Goal: Task Accomplishment & Management: Manage account settings

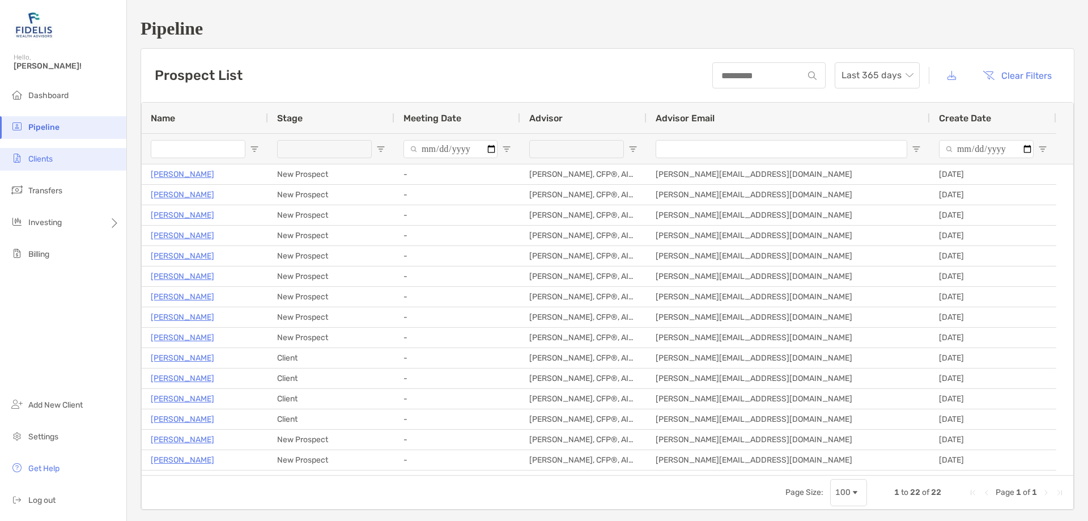
click at [35, 159] on span "Clients" at bounding box center [40, 159] width 24 height 10
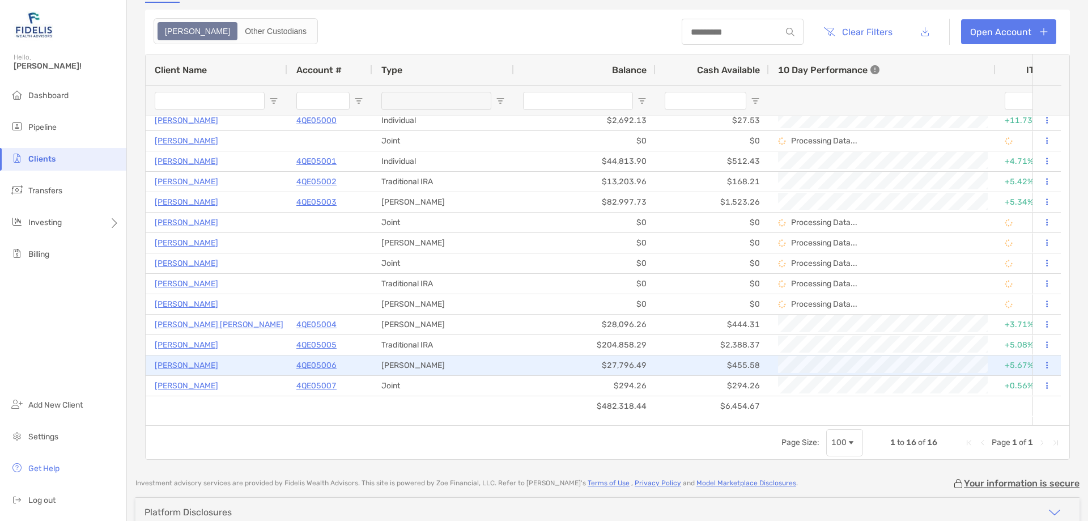
scroll to position [132, 0]
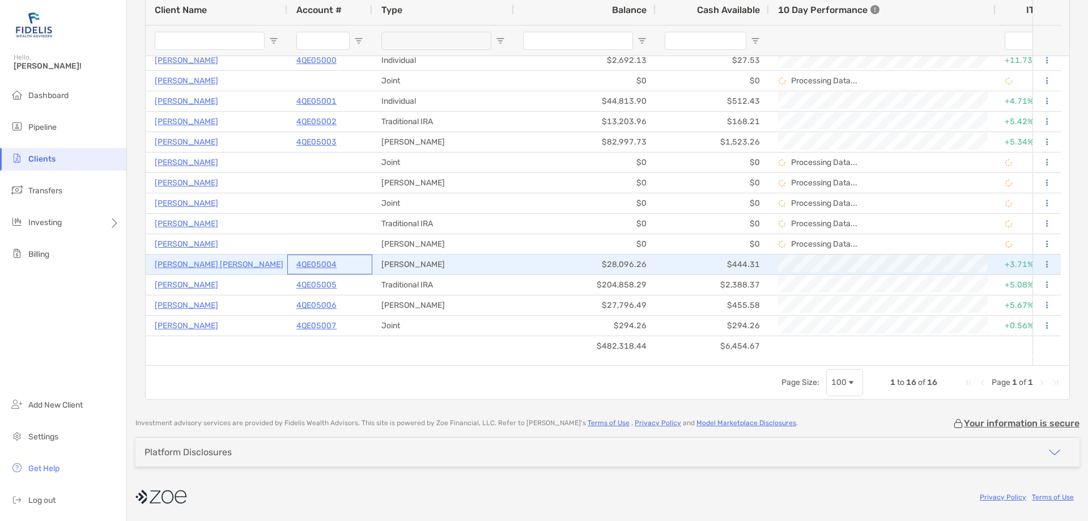
drag, startPoint x: 332, startPoint y: 265, endPoint x: 253, endPoint y: 290, distance: 82.6
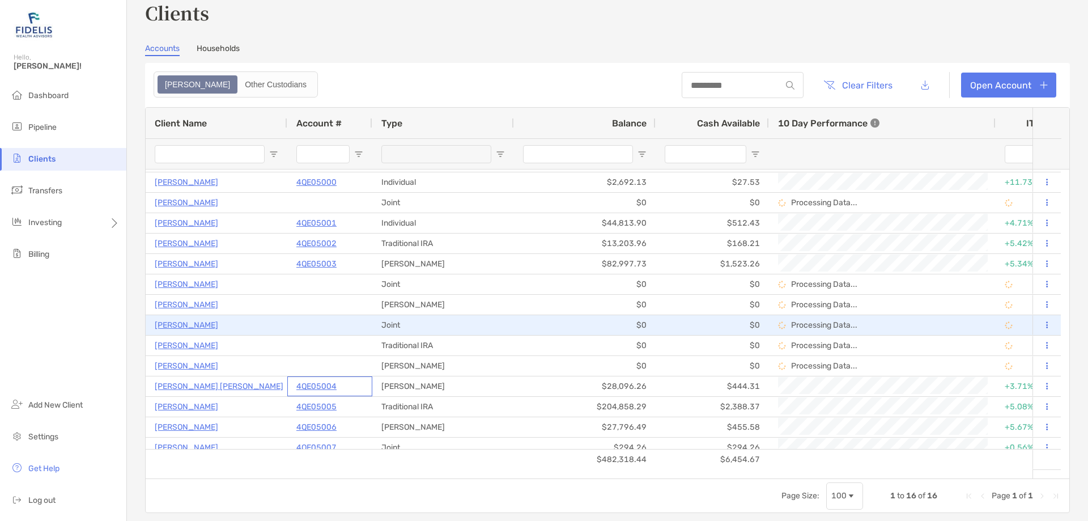
scroll to position [26, 0]
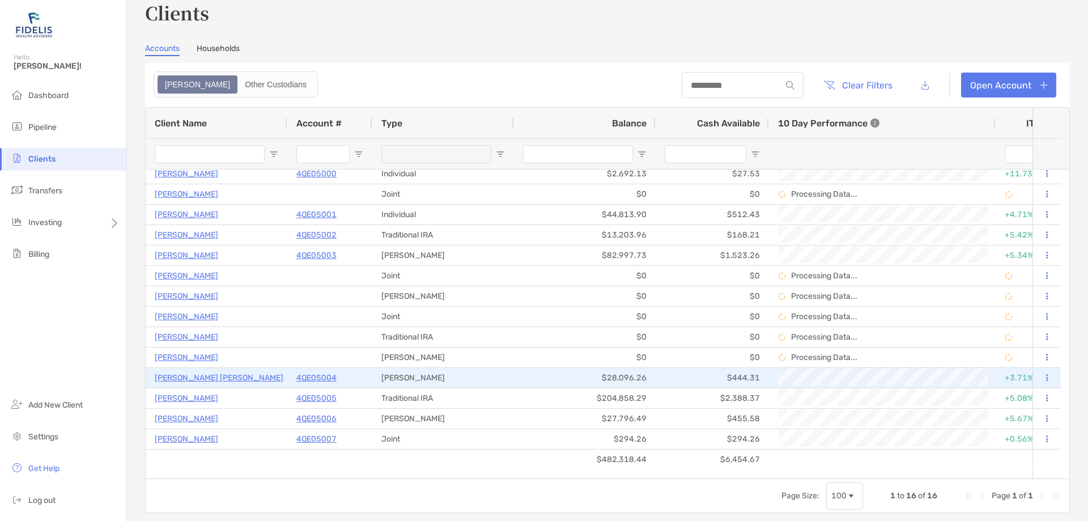
click at [245, 377] on p "[PERSON_NAME] [PERSON_NAME]" at bounding box center [219, 378] width 129 height 14
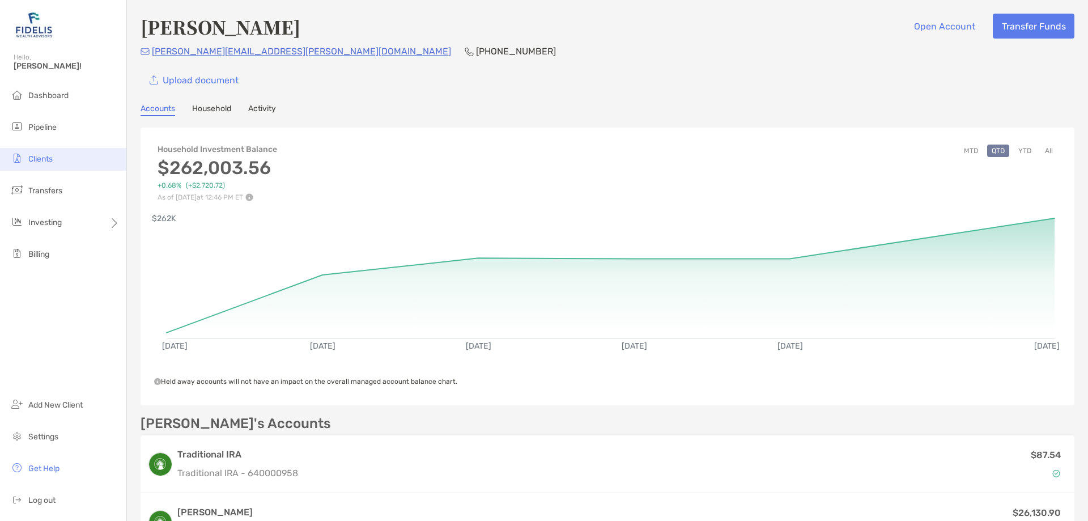
click at [42, 158] on span "Clients" at bounding box center [40, 159] width 24 height 10
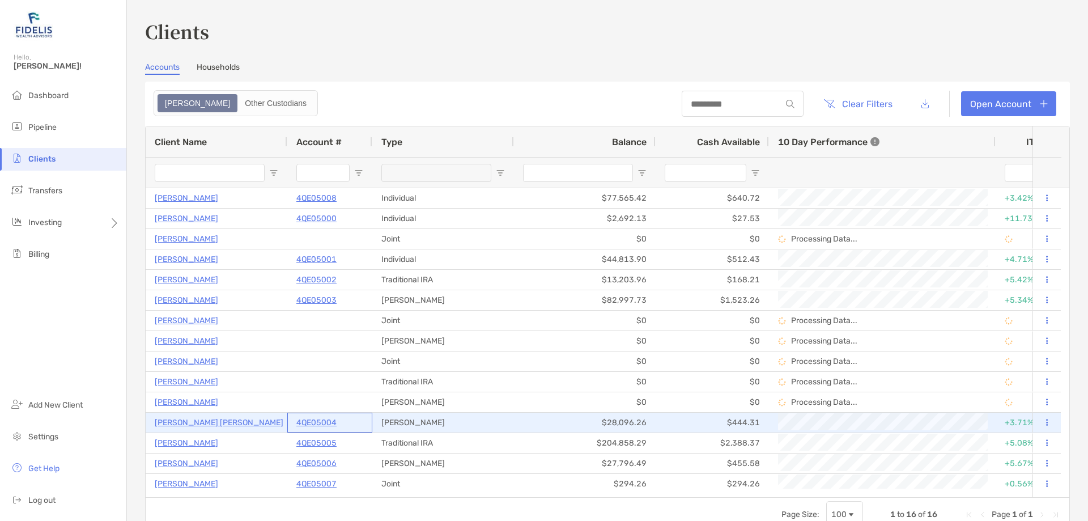
click at [321, 423] on p "4QE05004" at bounding box center [316, 422] width 40 height 14
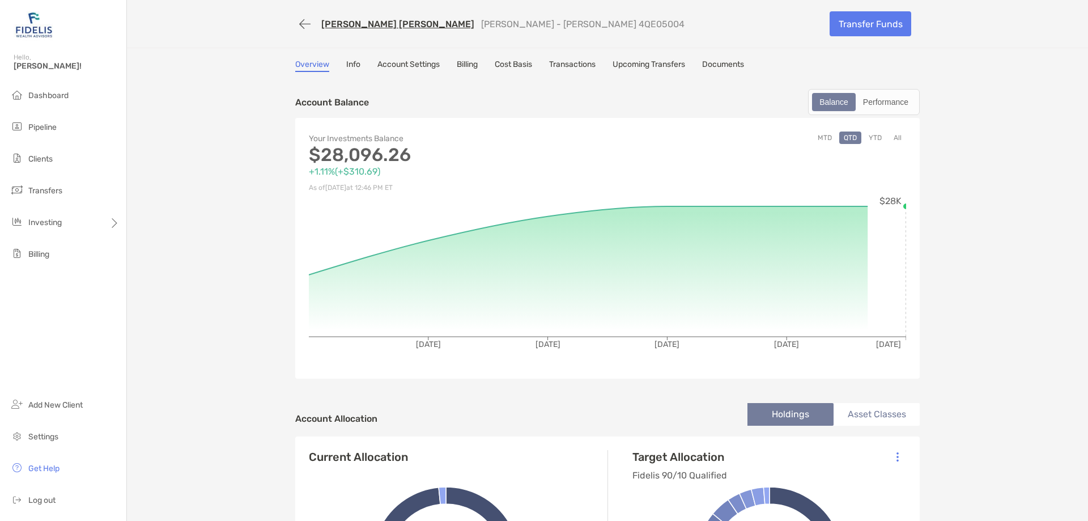
click at [465, 60] on link "Billing" at bounding box center [467, 66] width 21 height 12
